Goal: Find contact information: Obtain details needed to contact an individual or organization

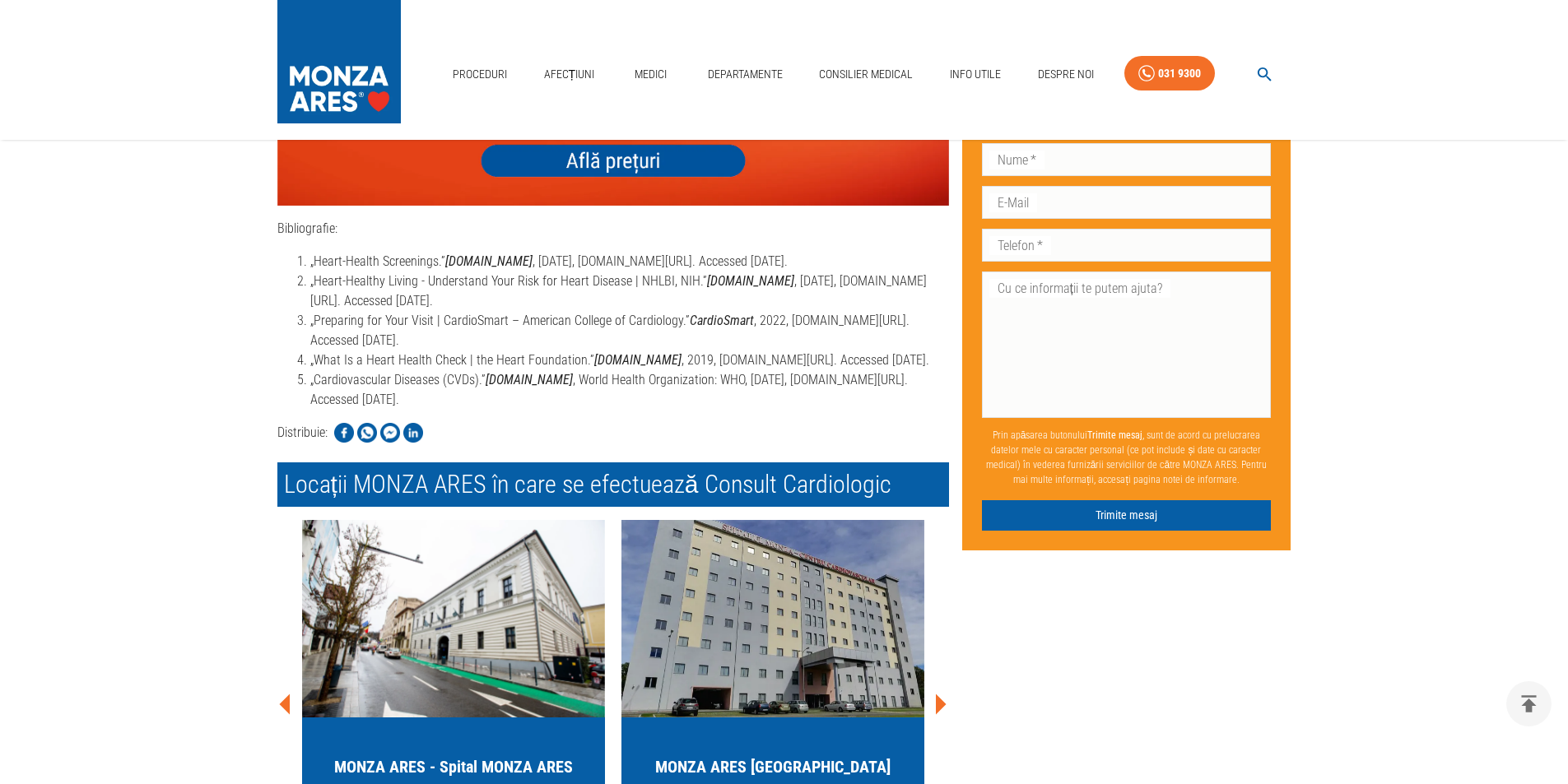
scroll to position [3237, 0]
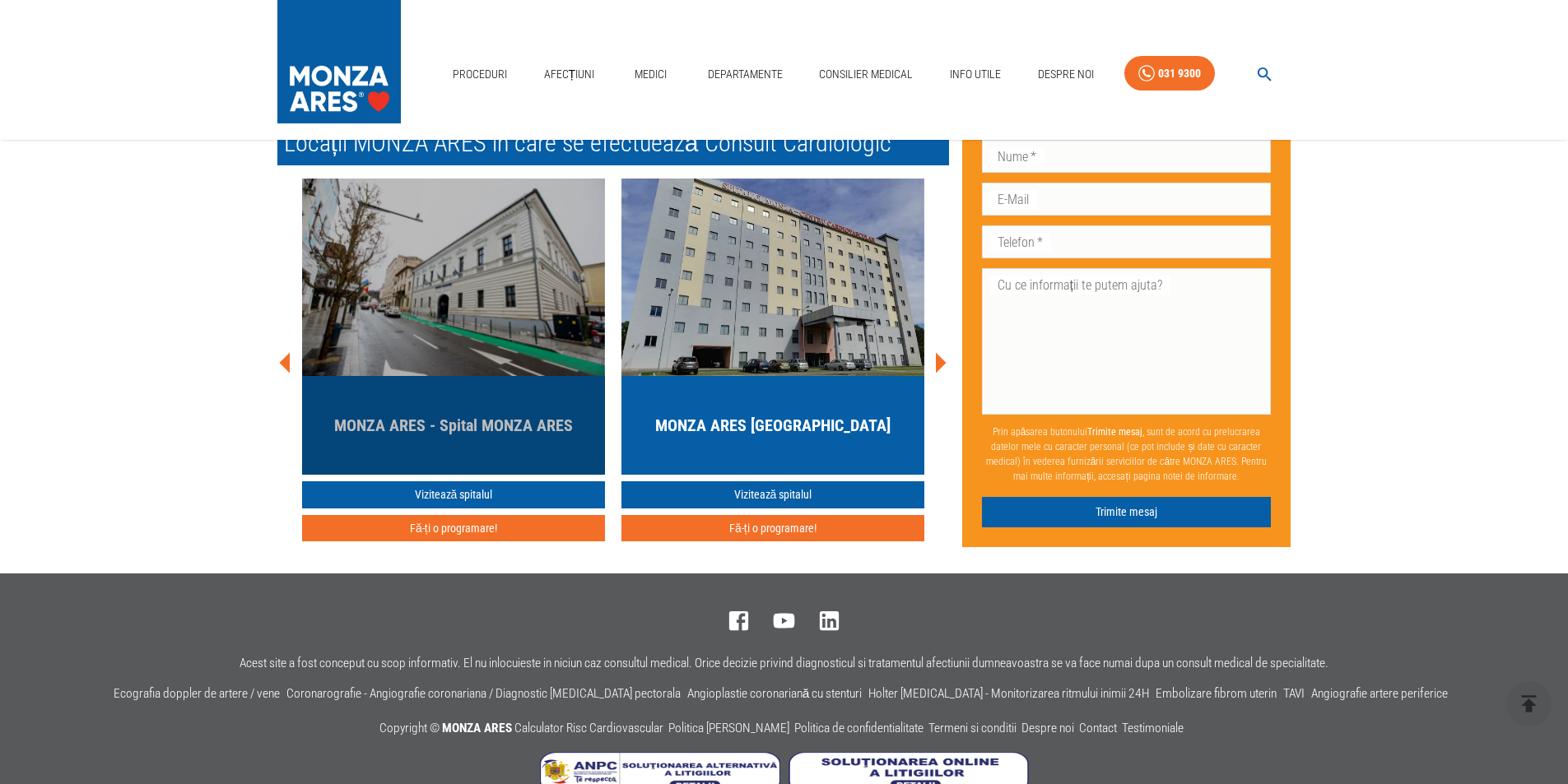
click at [450, 302] on img "button" at bounding box center [454, 277] width 303 height 197
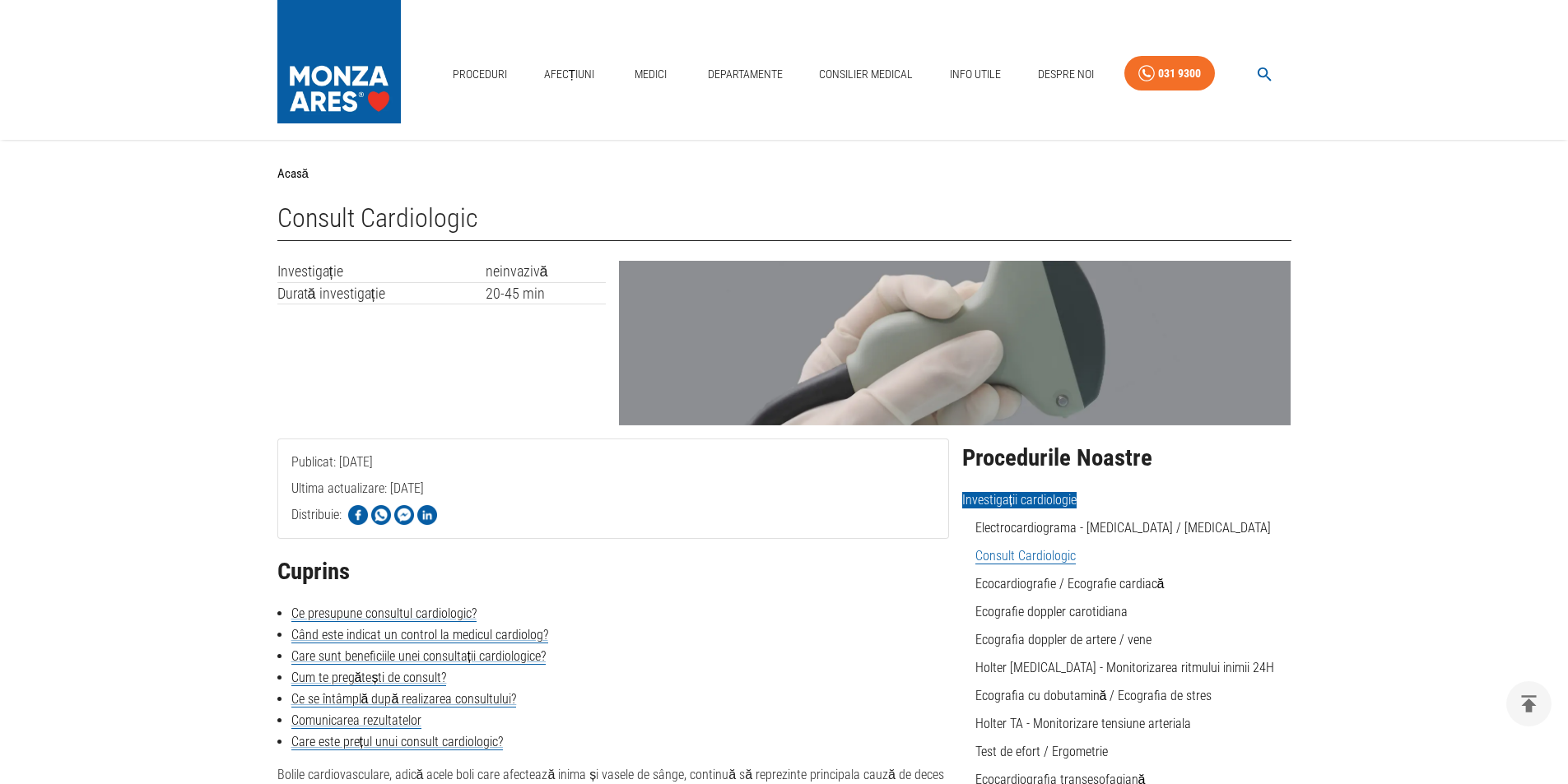
scroll to position [2988, 0]
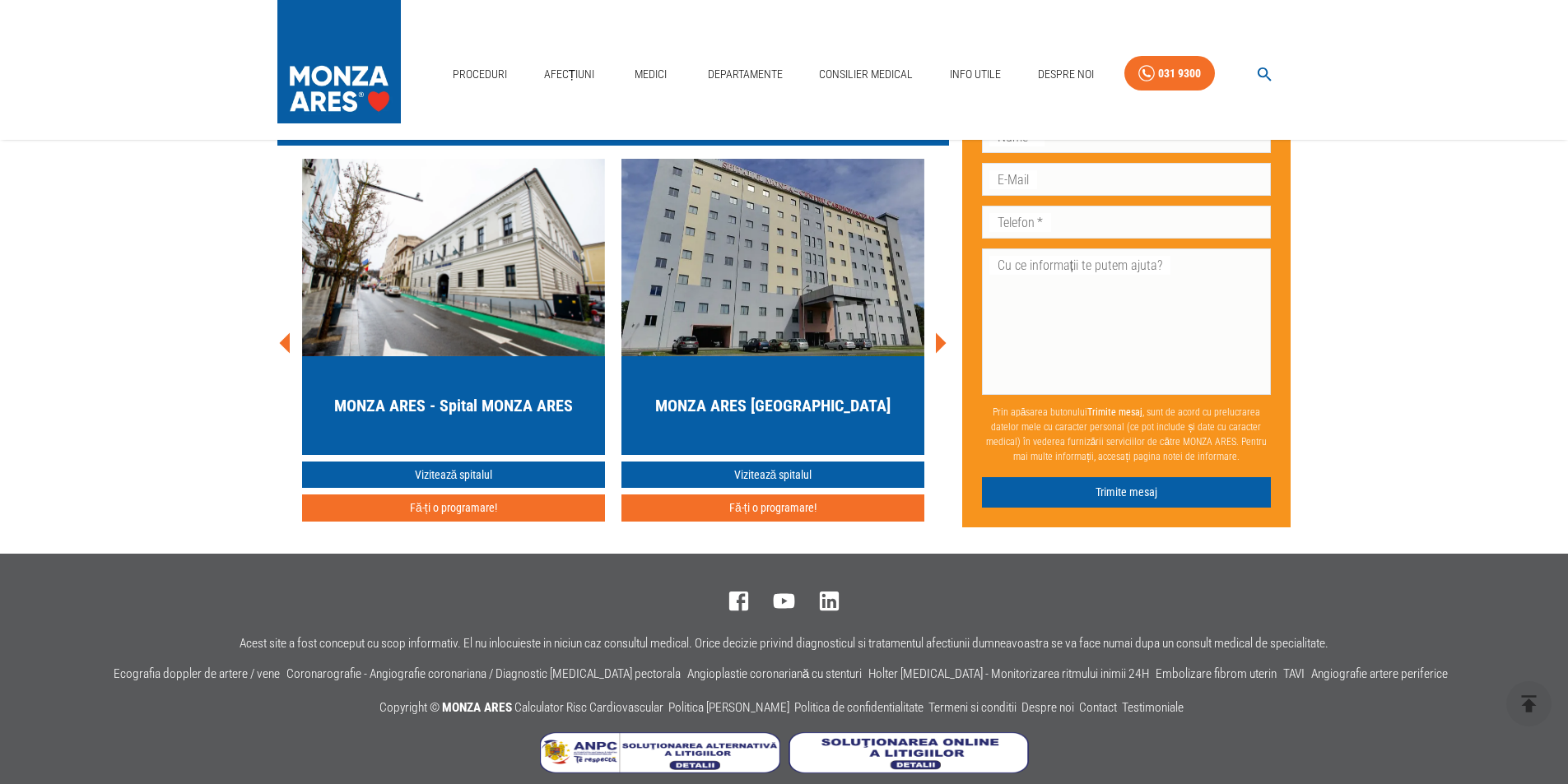
click at [763, 394] on h5 "MONZA ARES [GEOGRAPHIC_DATA]" at bounding box center [773, 405] width 235 height 23
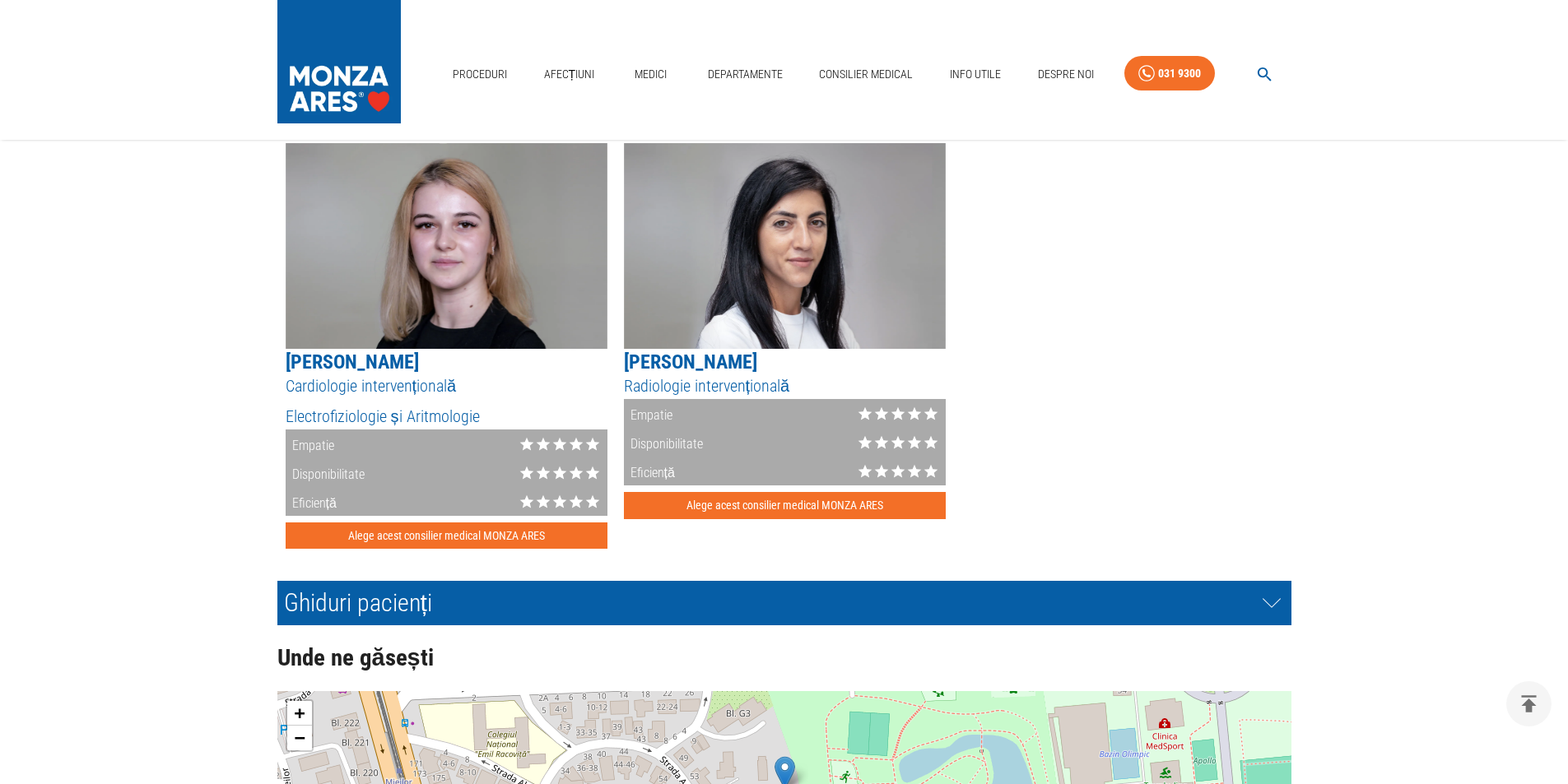
scroll to position [3703, 0]
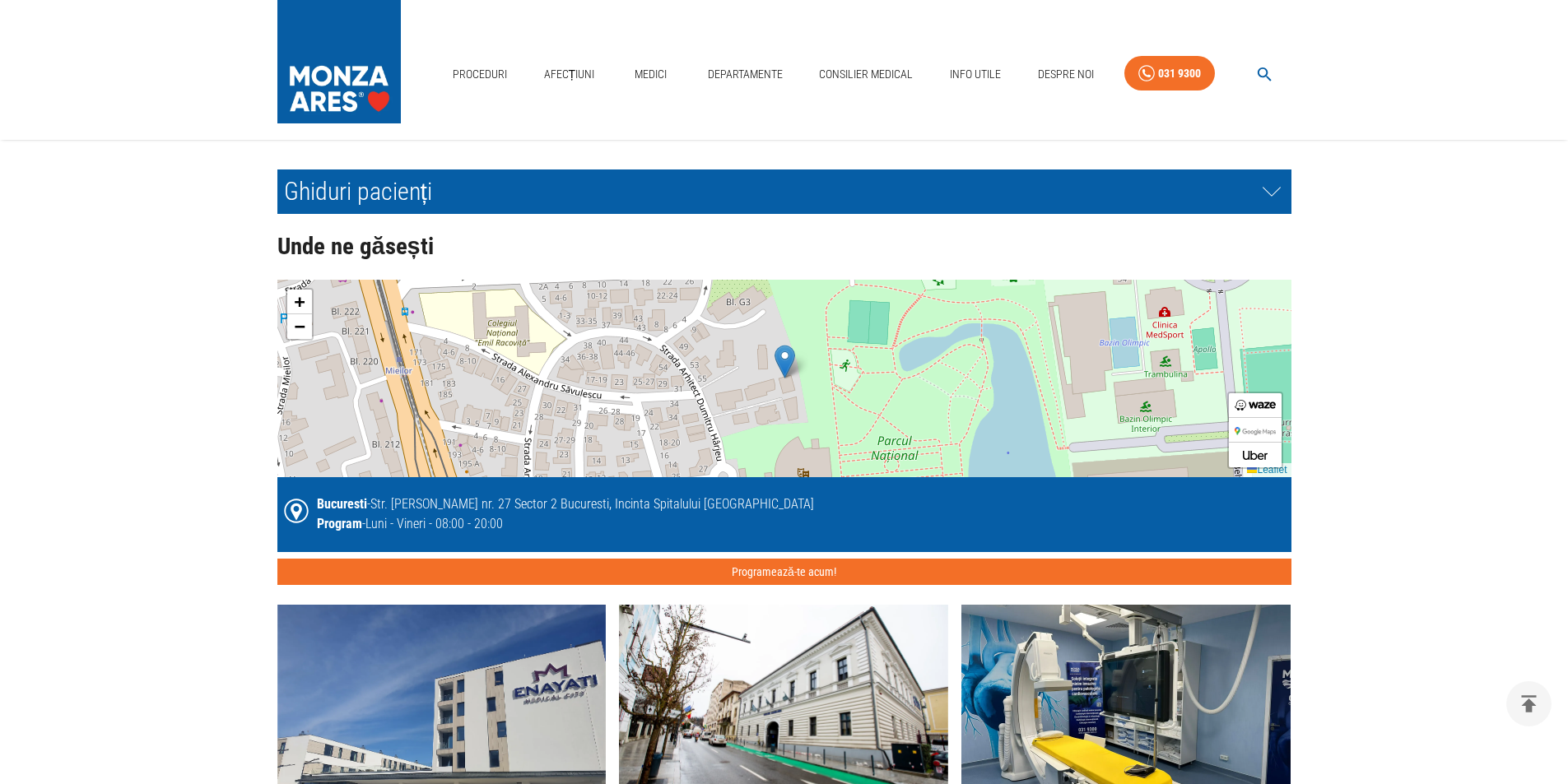
drag, startPoint x: 375, startPoint y: 504, endPoint x: 597, endPoint y: 504, distance: 222.0
click at [597, 504] on div "Bucuresti - Str. [PERSON_NAME] nr. 27 Sector 2 Bucuresti, Incinta Spitalului [G…" at bounding box center [566, 504] width 498 height 19
copy div "Str. [PERSON_NAME] nr. 27 Sector 2 [GEOGRAPHIC_DATA]"
